Goal: Task Accomplishment & Management: Complete application form

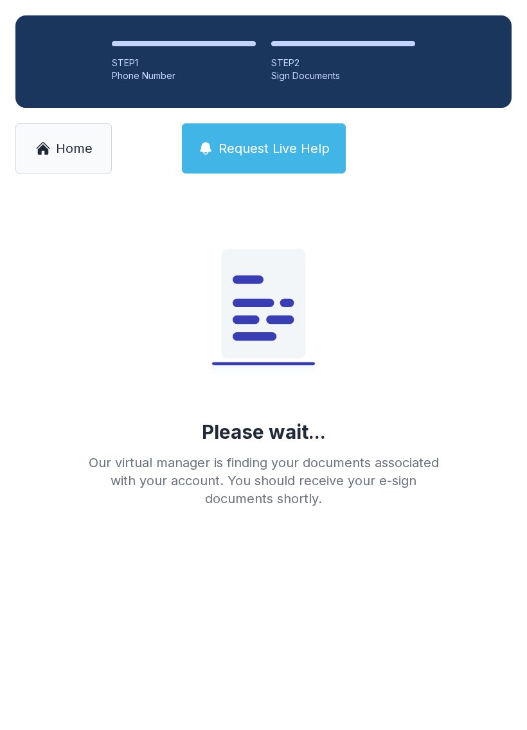
click at [272, 414] on div "Please wait... Our virtual manager is finding your documents associated with yo…" at bounding box center [263, 353] width 370 height 308
click at [78, 143] on span "Home" at bounding box center [74, 148] width 37 height 18
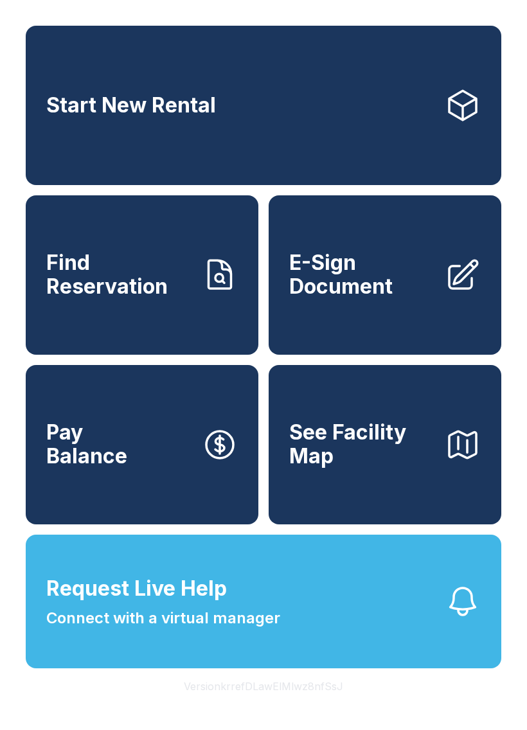
click at [141, 298] on span "Find Reservation" at bounding box center [118, 274] width 145 height 47
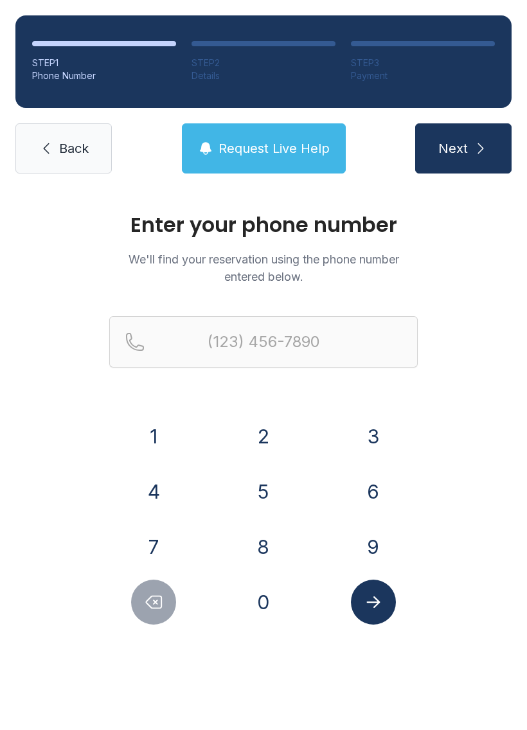
click at [480, 123] on button "Next" at bounding box center [463, 148] width 96 height 50
type input "("
click at [73, 142] on span "Back" at bounding box center [74, 148] width 30 height 18
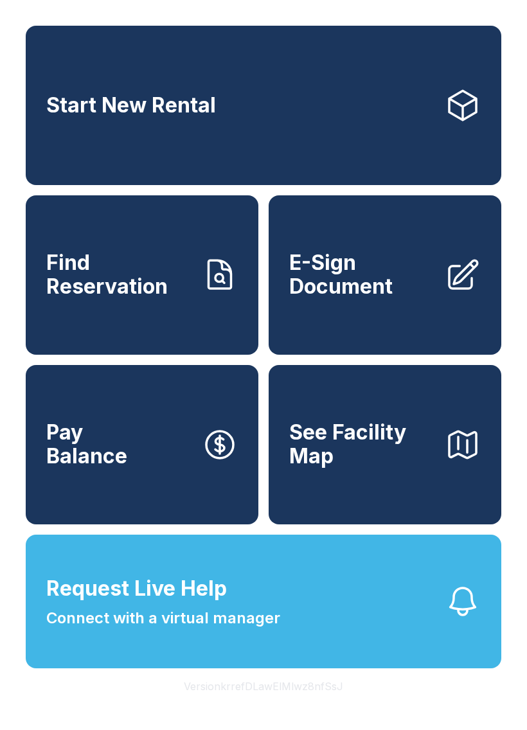
click at [47, 138] on link "Start New Rental" at bounding box center [263, 105] width 475 height 159
